Goal: Transaction & Acquisition: Purchase product/service

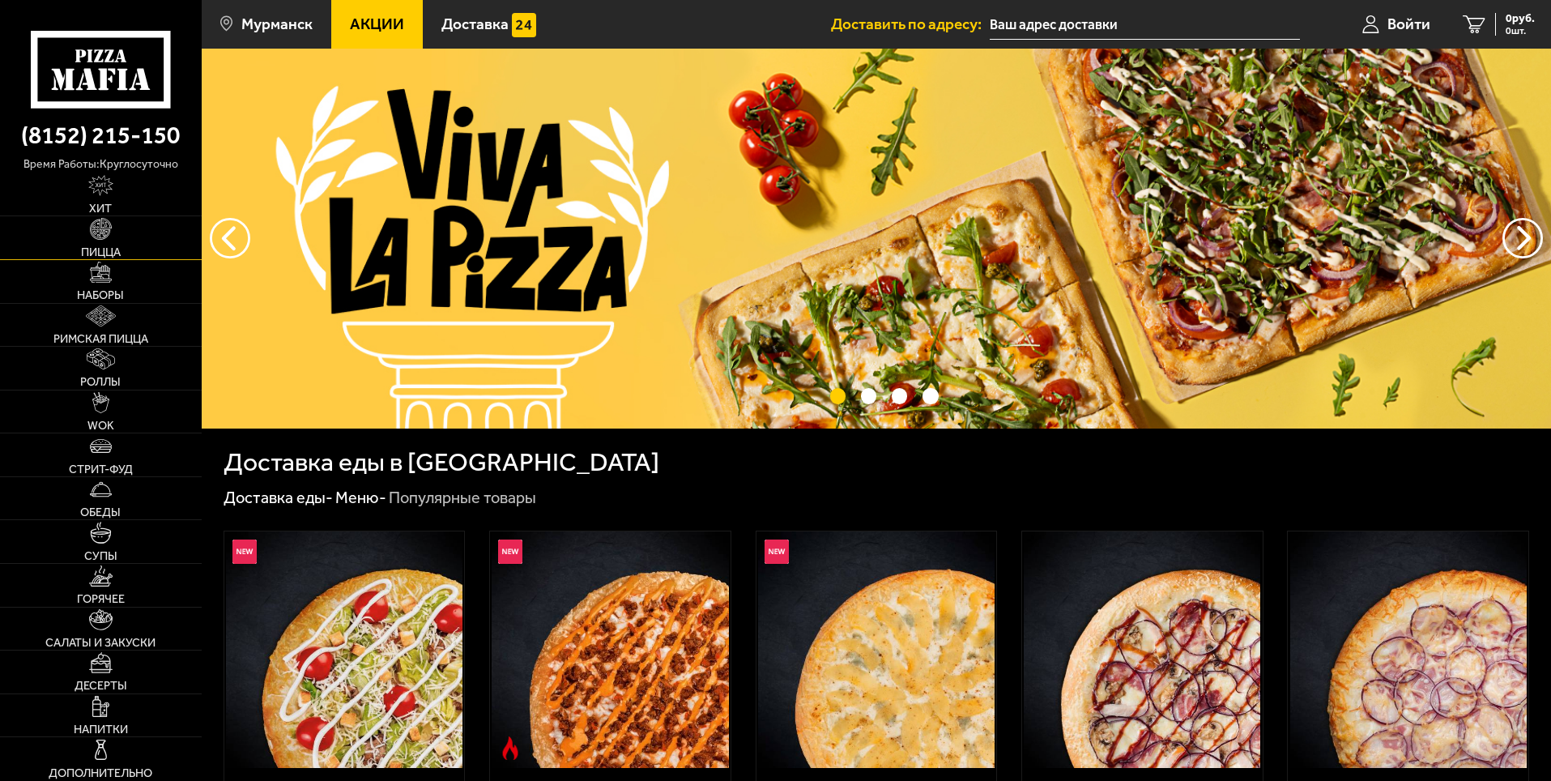
click at [122, 250] on link "Пицца" at bounding box center [101, 237] width 202 height 43
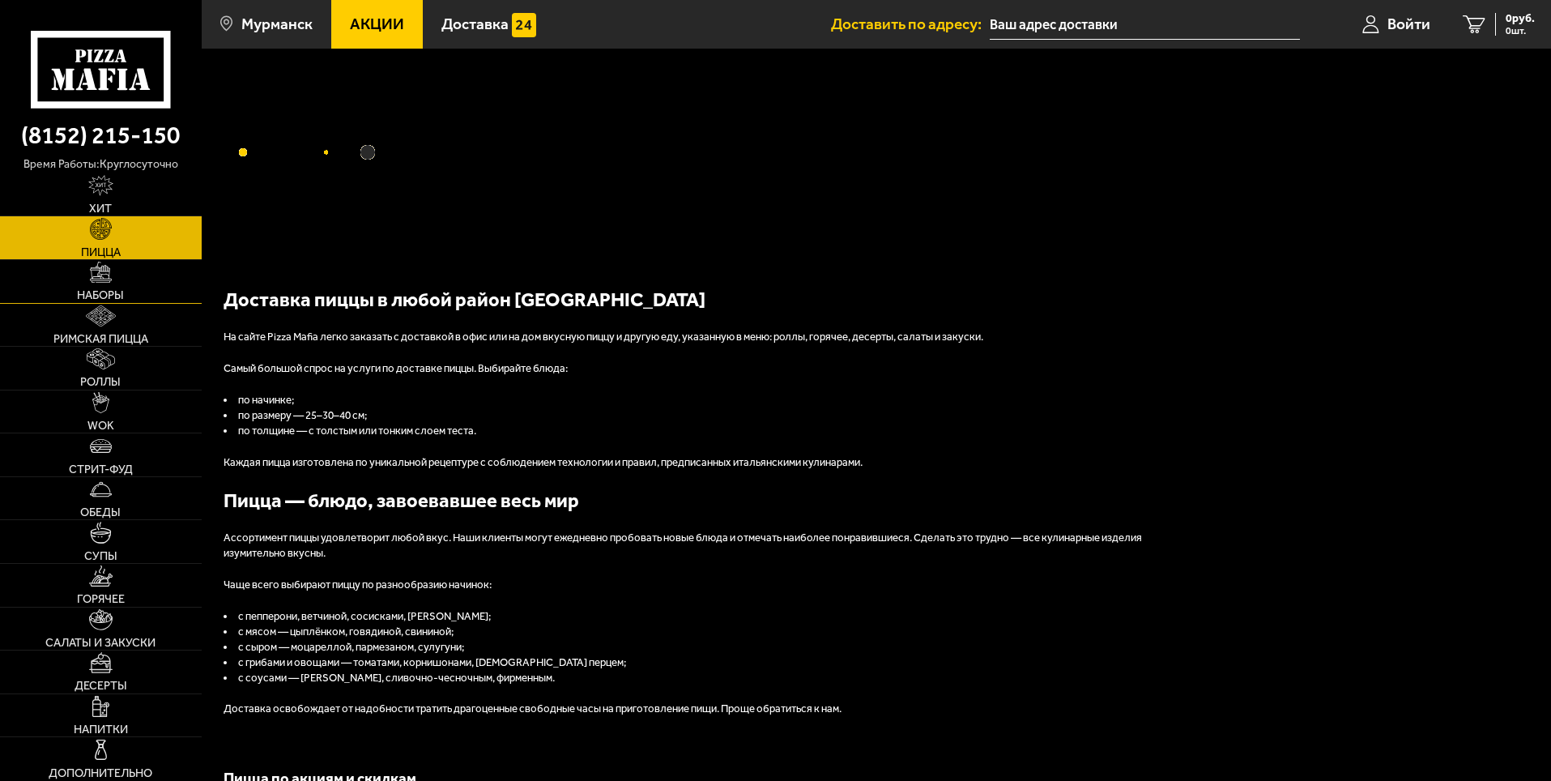
click at [110, 283] on img at bounding box center [100, 272] width 21 height 21
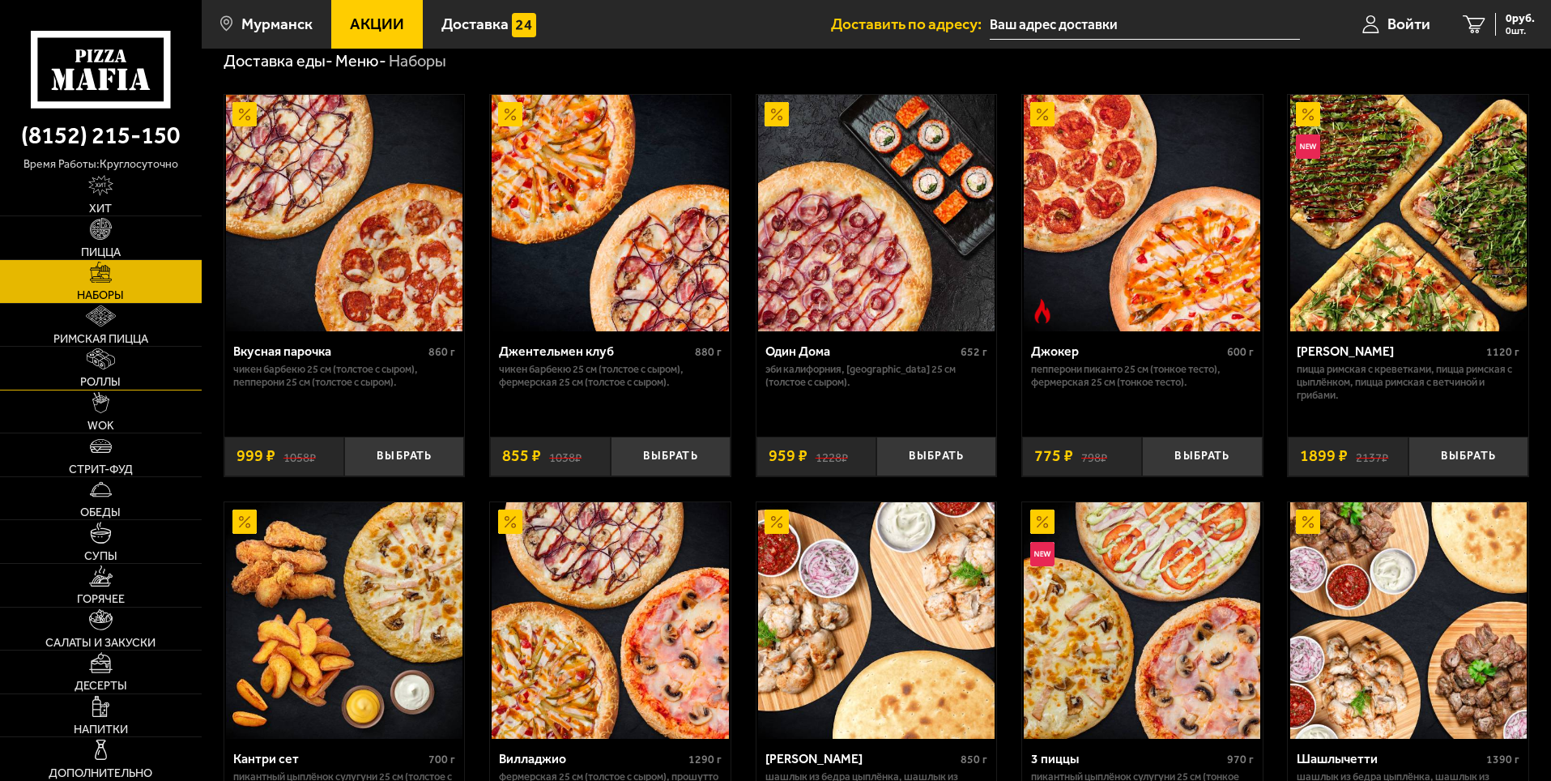
scroll to position [81, 0]
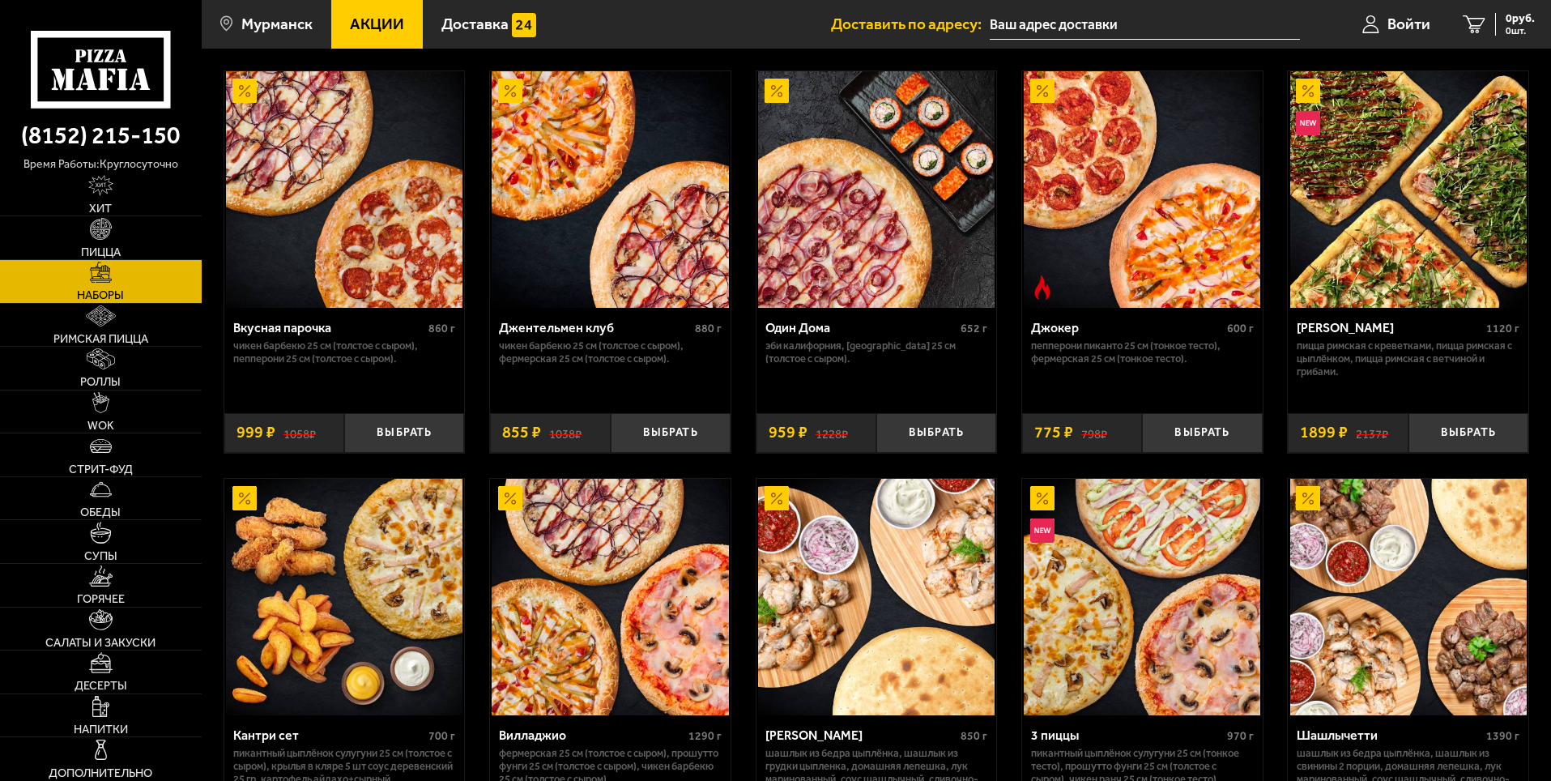
drag, startPoint x: 133, startPoint y: 602, endPoint x: 728, endPoint y: 597, distance: 595.5
click at [133, 602] on link "Горячее" at bounding box center [101, 585] width 202 height 43
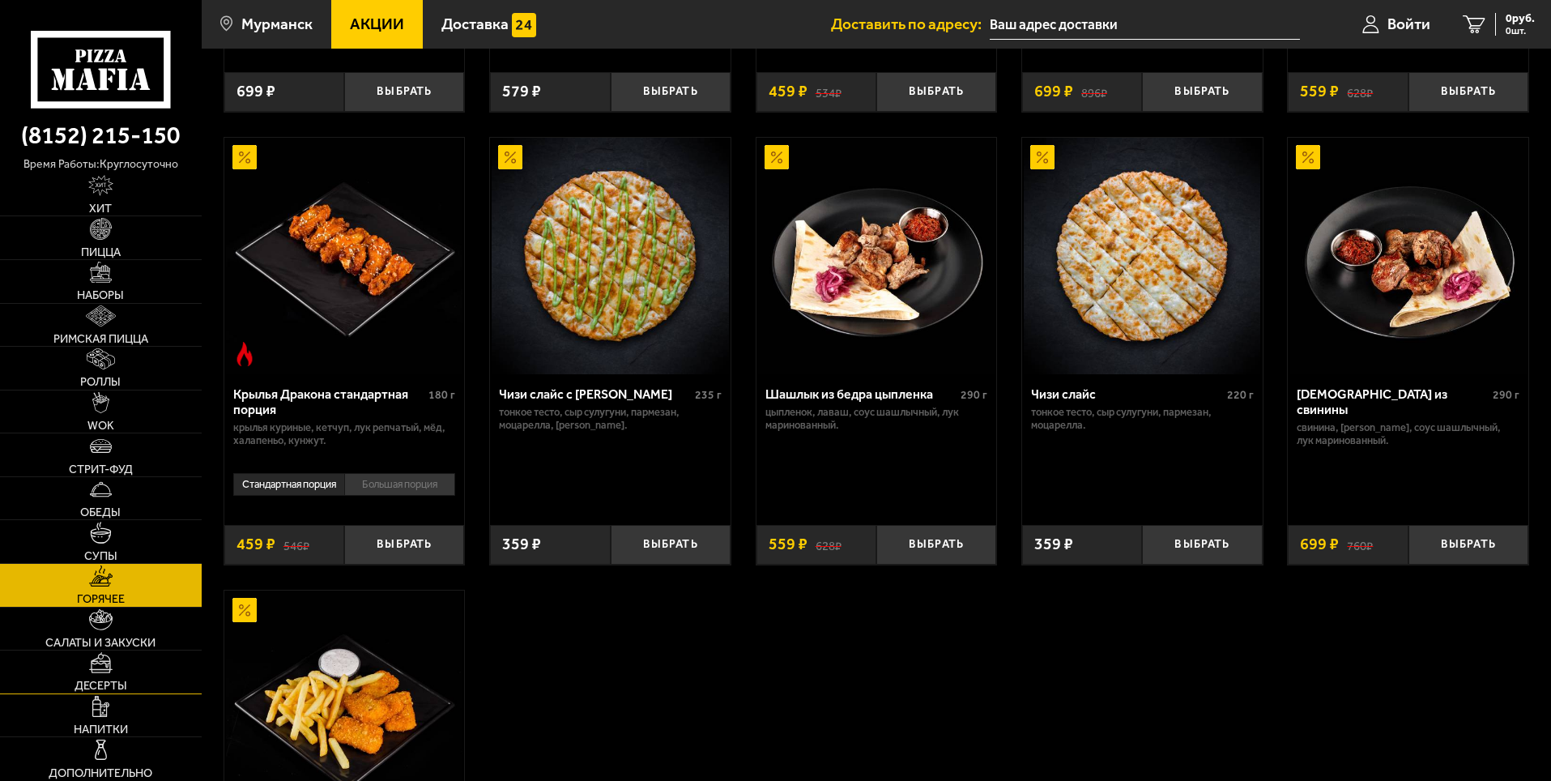
scroll to position [891, 0]
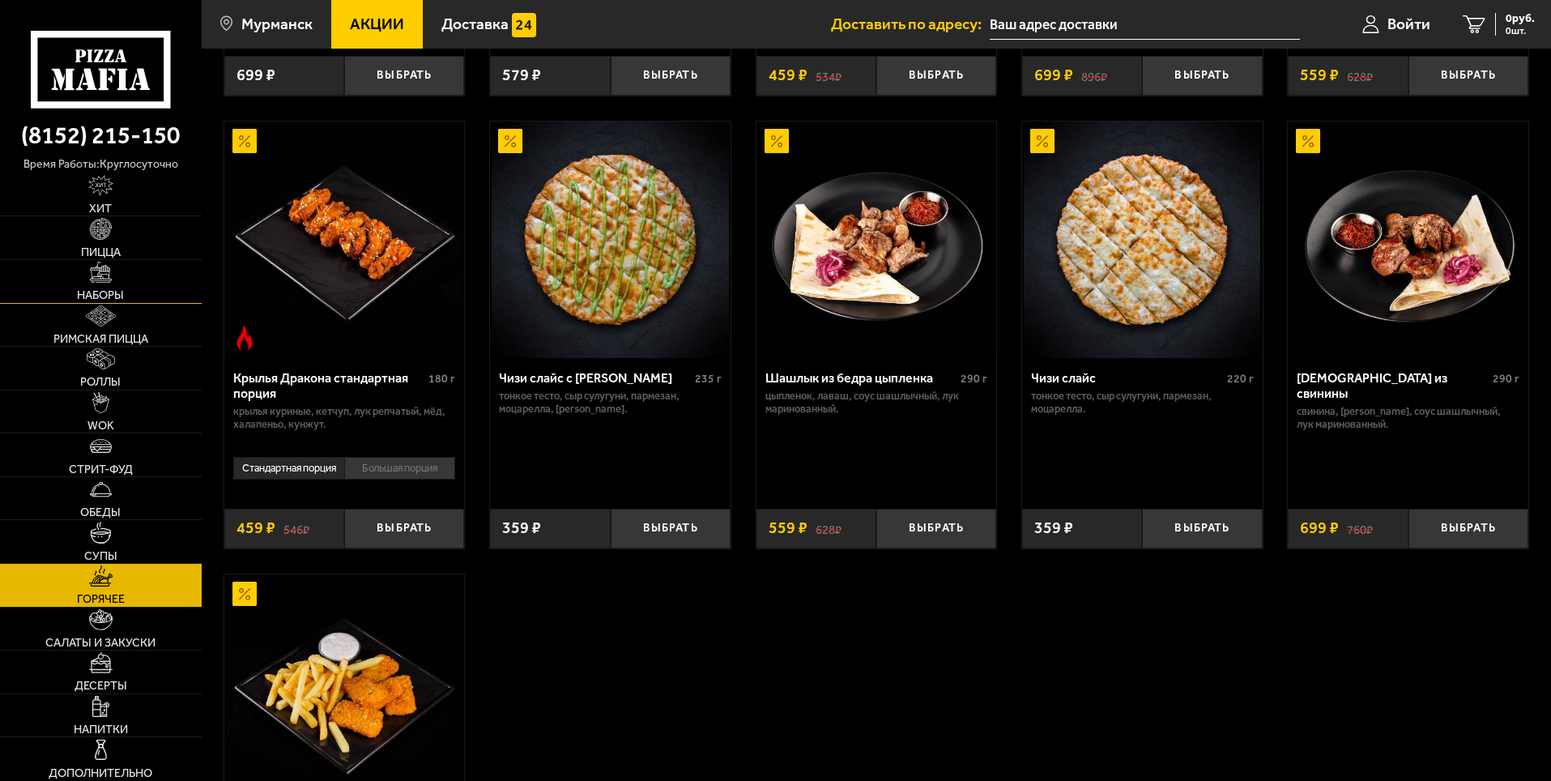
drag, startPoint x: 70, startPoint y: 301, endPoint x: 116, endPoint y: 268, distance: 55.8
click at [70, 299] on link "Наборы" at bounding box center [101, 281] width 202 height 43
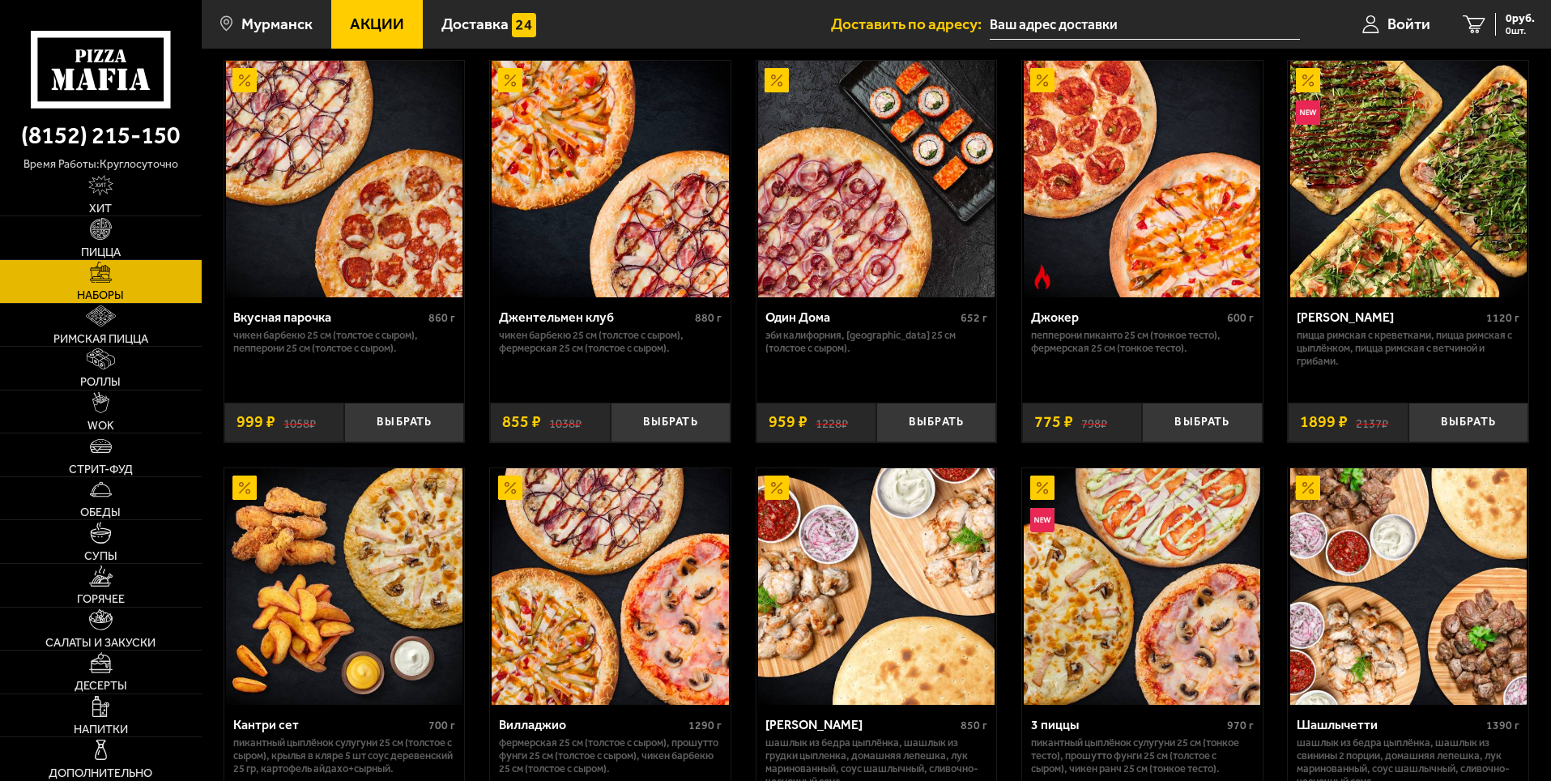
scroll to position [81, 0]
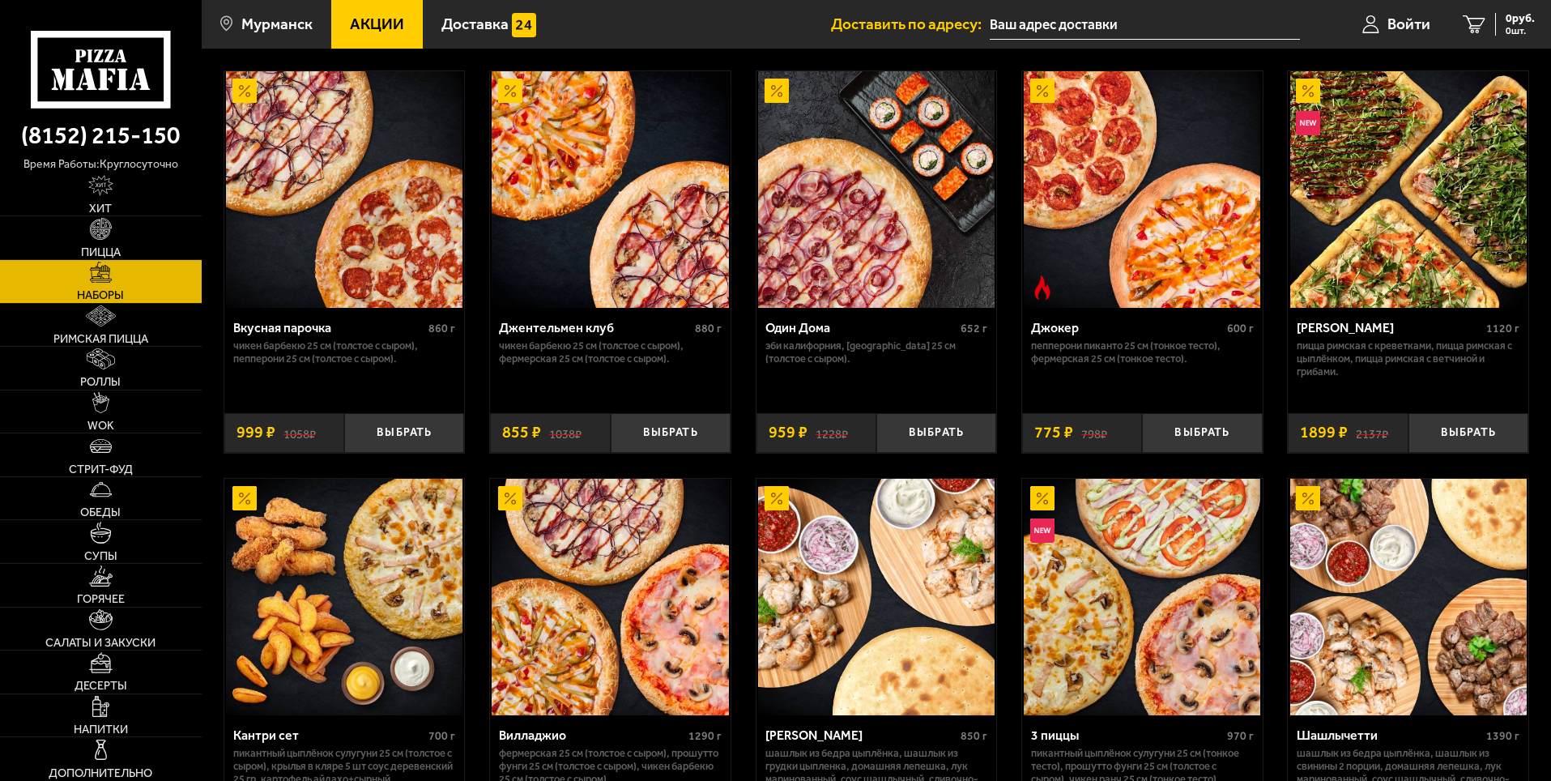
click at [1394, 715] on img at bounding box center [1409, 597] width 237 height 237
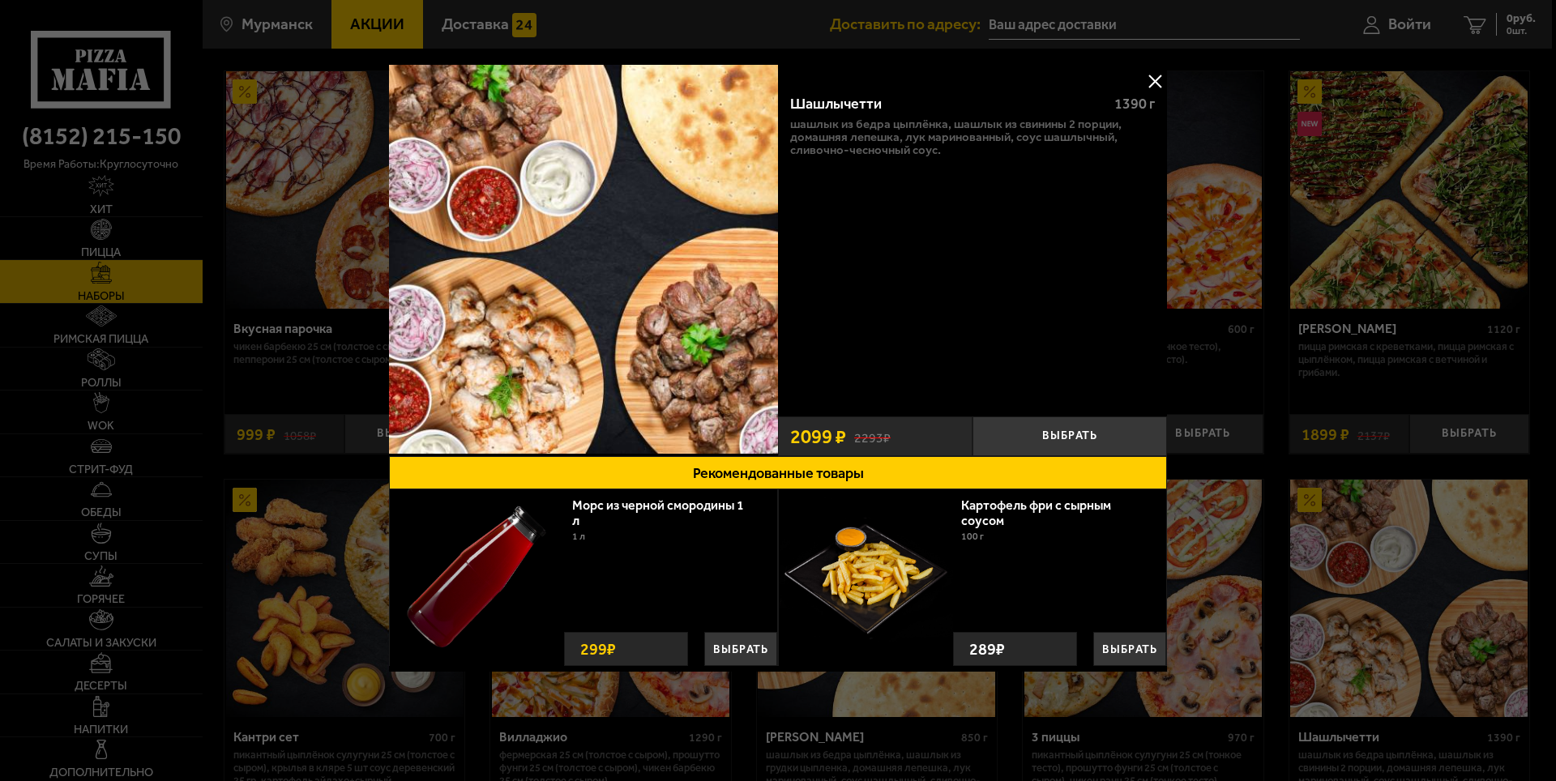
click at [1159, 79] on button at bounding box center [1154, 81] width 24 height 24
